Goal: Find specific page/section: Find specific page/section

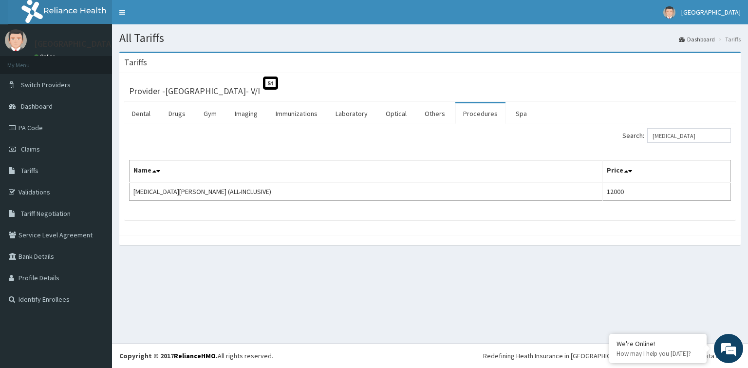
type input "[MEDICAL_DATA]"
click at [50, 127] on link "PA Code" at bounding box center [56, 127] width 112 height 21
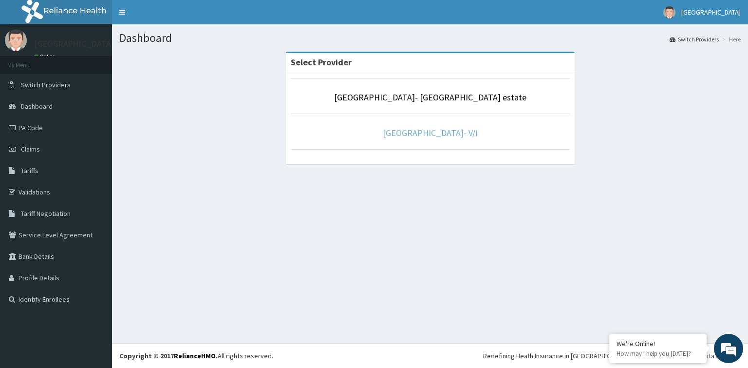
click at [435, 133] on link "[GEOGRAPHIC_DATA]- V/I" at bounding box center [430, 132] width 95 height 11
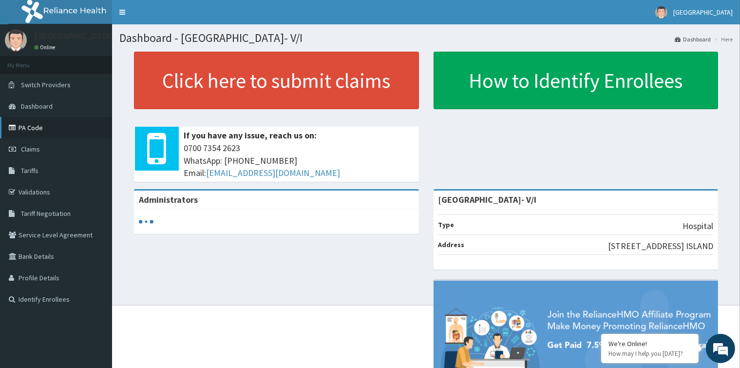
click at [72, 129] on link "PA Code" at bounding box center [56, 127] width 112 height 21
